Goal: Find specific page/section: Find specific page/section

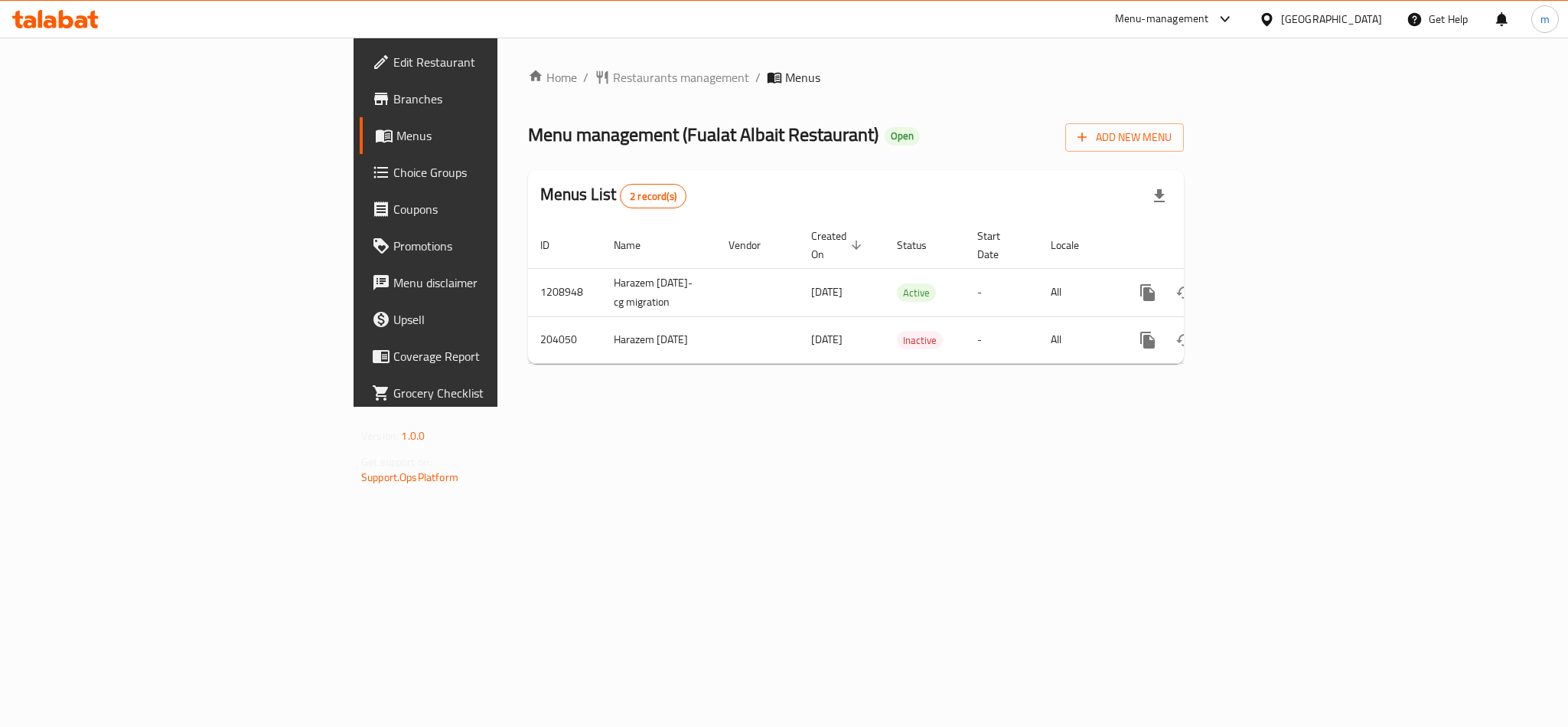
click at [51, 21] on icon at bounding box center [51, 22] width 13 height 13
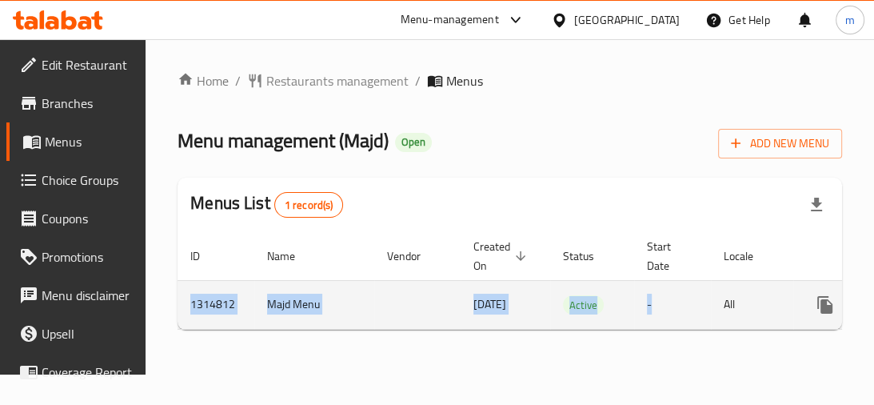
drag, startPoint x: 705, startPoint y: 328, endPoint x: 803, endPoint y: 324, distance: 97.6
click at [803, 324] on tr "1314812 Majd Menu [DATE] Active - All" at bounding box center [574, 304] width 795 height 49
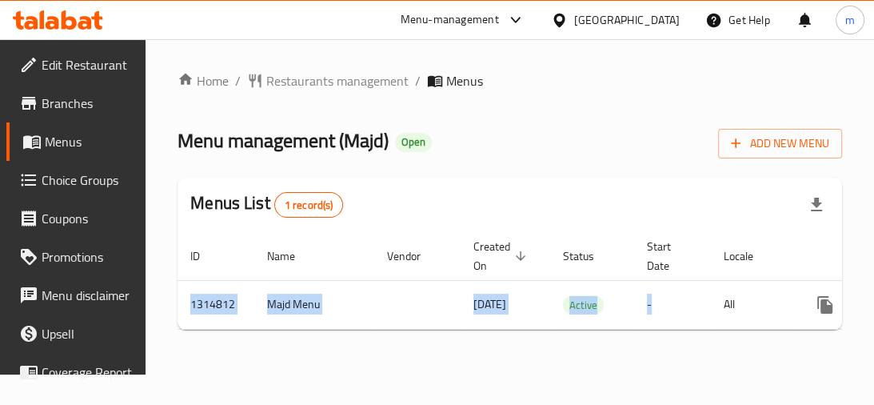
click at [773, 342] on div "Home / Restaurants management / Menus Menu management ( Majd ) Open Add New Men…" at bounding box center [509, 206] width 664 height 271
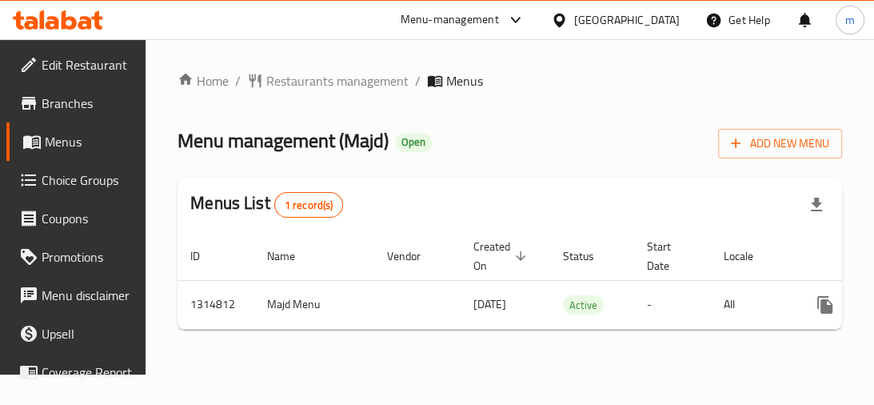
drag, startPoint x: 756, startPoint y: 339, endPoint x: 808, endPoint y: 336, distance: 52.9
click at [812, 338] on div "Home / Restaurants management / Menus Menu management ( Majd ) Open Add New Men…" at bounding box center [509, 206] width 664 height 271
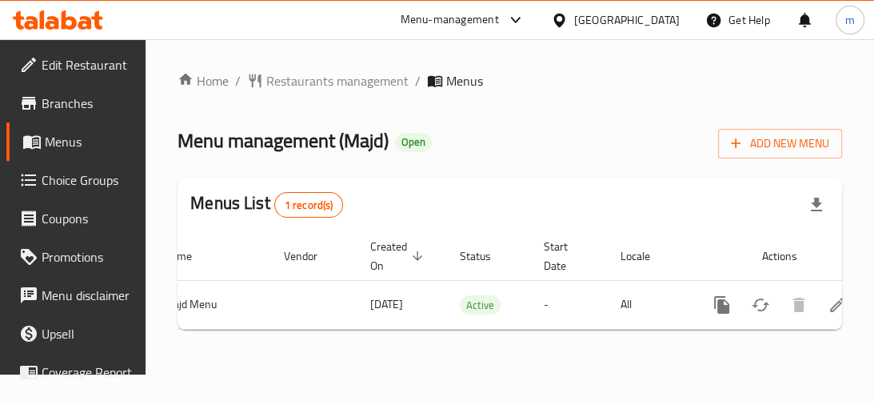
scroll to position [0, 130]
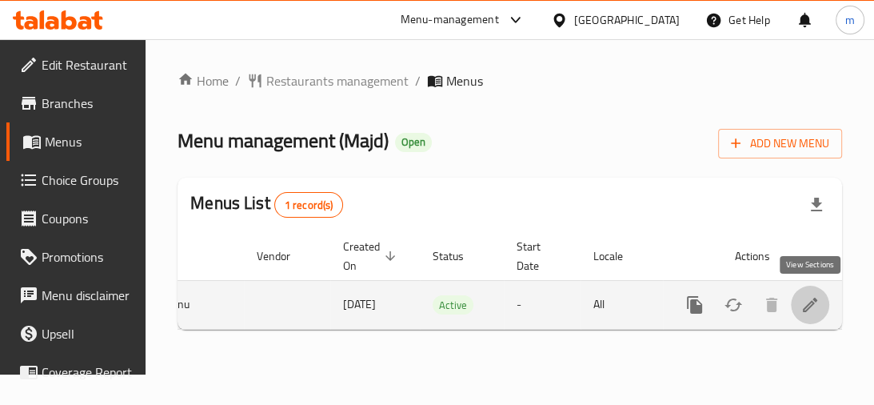
click at [813, 306] on icon "enhanced table" at bounding box center [809, 304] width 19 height 19
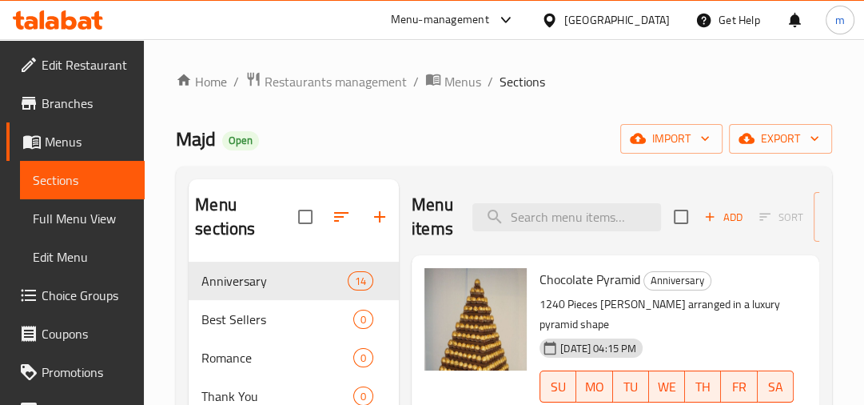
click at [437, 46] on div "Home / Restaurants management / Menus / Sections Majd Open import export Menu s…" at bounding box center [504, 406] width 720 height 734
click at [85, 151] on span "Menus" at bounding box center [88, 141] width 87 height 19
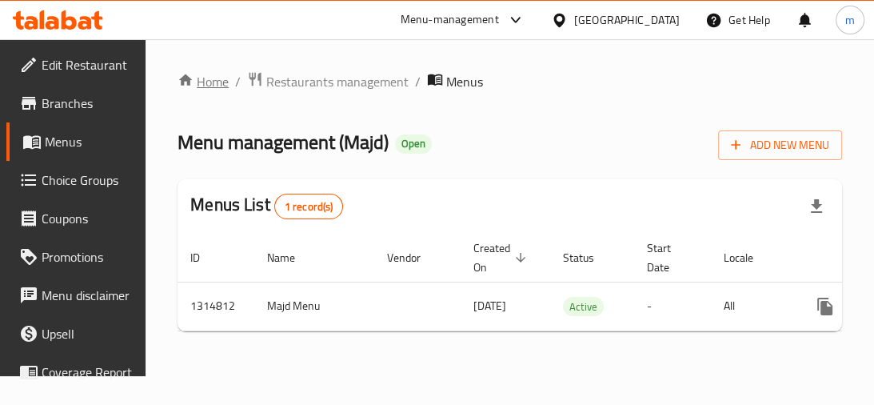
click at [200, 82] on link "Home" at bounding box center [202, 81] width 51 height 19
click at [78, 24] on icon at bounding box center [58, 19] width 90 height 19
